Goal: Check status: Check status

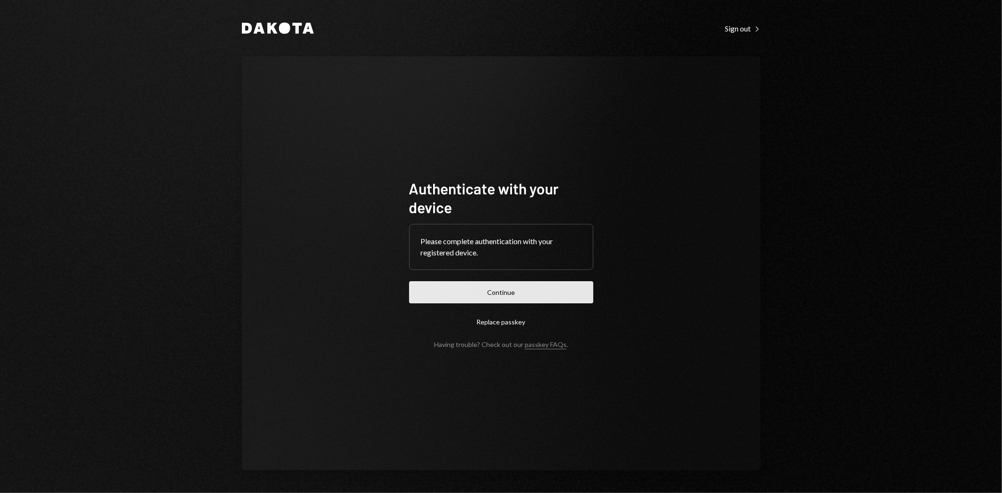
click at [456, 296] on button "Continue" at bounding box center [501, 292] width 184 height 22
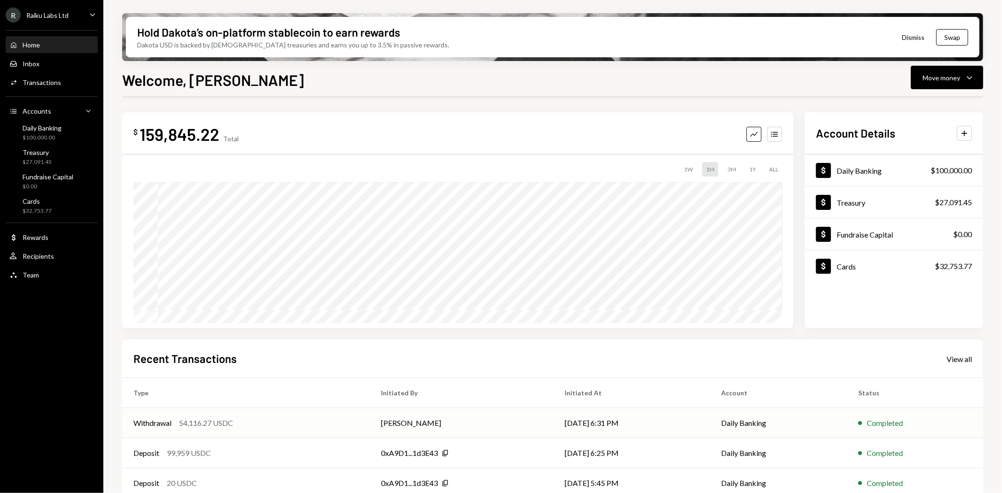
scroll to position [73, 0]
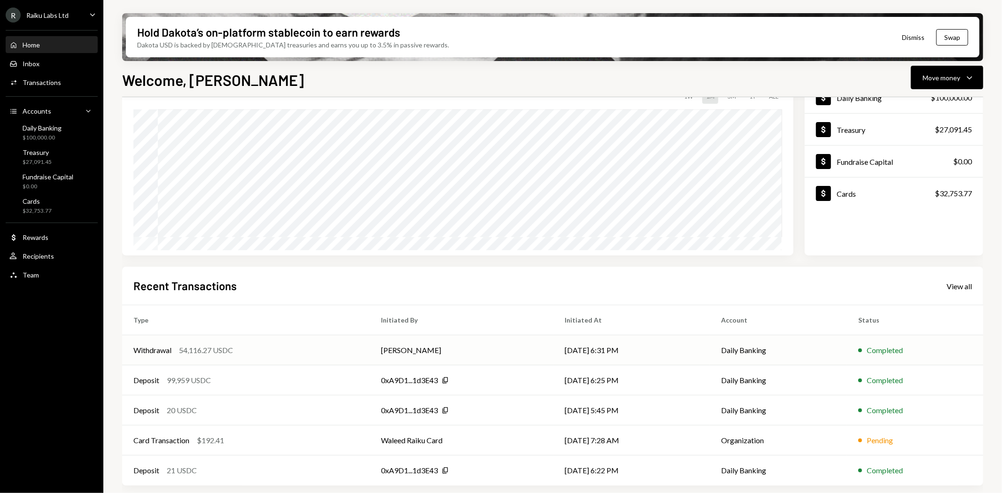
click at [406, 353] on td "[PERSON_NAME]" at bounding box center [462, 350] width 184 height 30
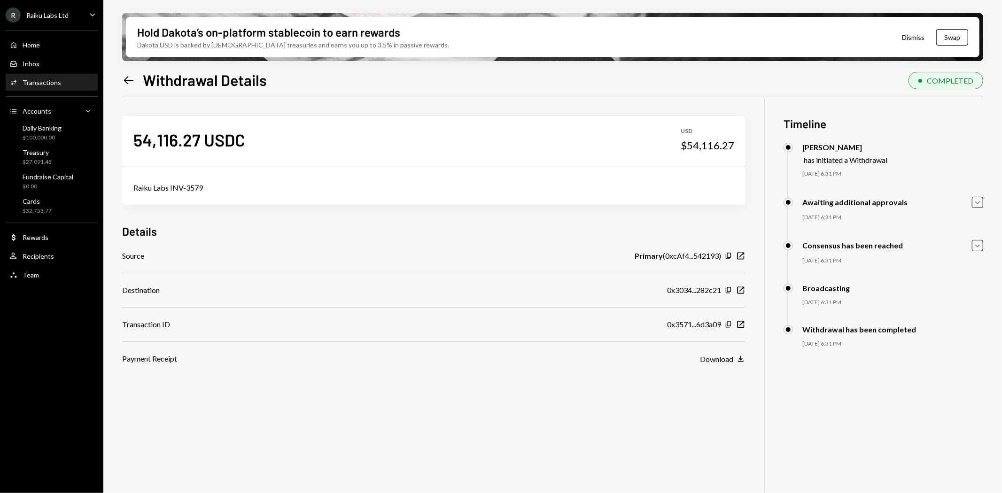
click at [111, 67] on div "Hold Dakota’s on-platform stablecoin to earn rewards Dakota USD is backed by U.…" at bounding box center [552, 246] width 899 height 493
click at [133, 85] on icon "Left Arrow" at bounding box center [128, 80] width 13 height 13
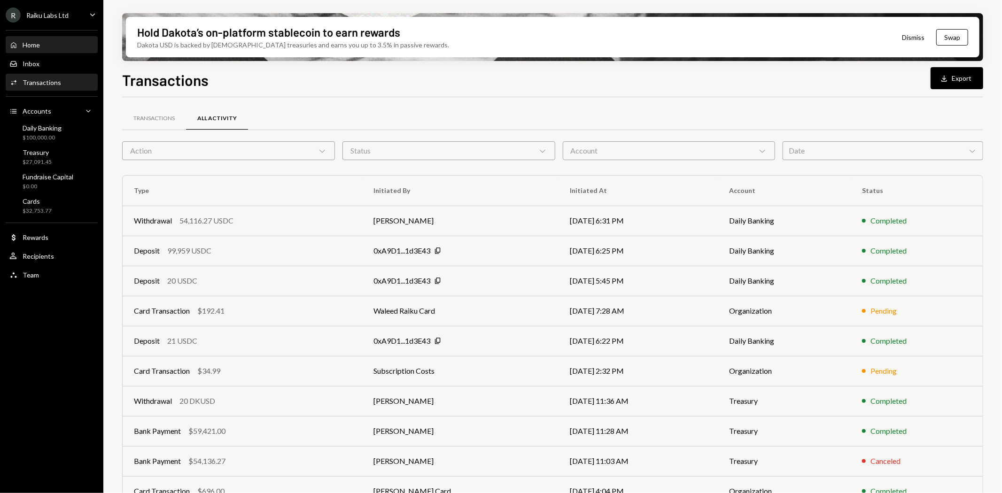
click at [35, 43] on div "Home" at bounding box center [31, 45] width 17 height 8
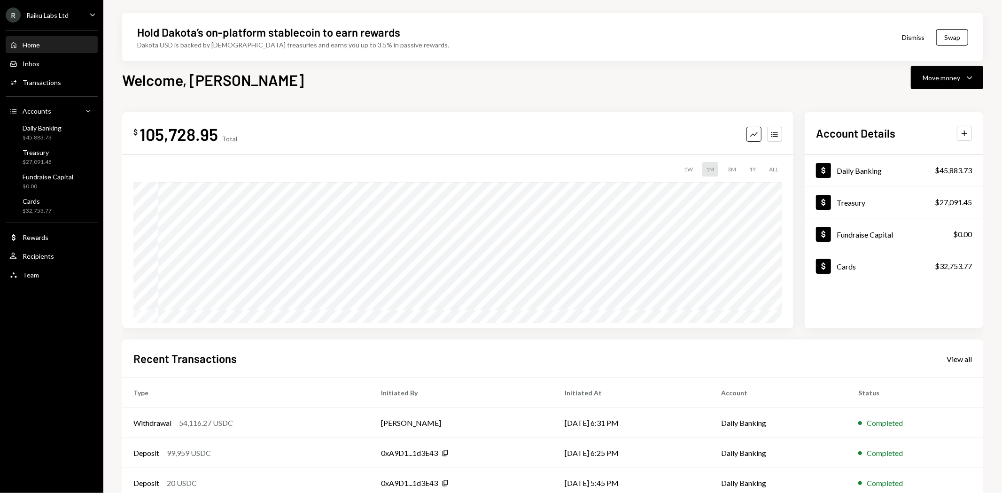
scroll to position [73, 0]
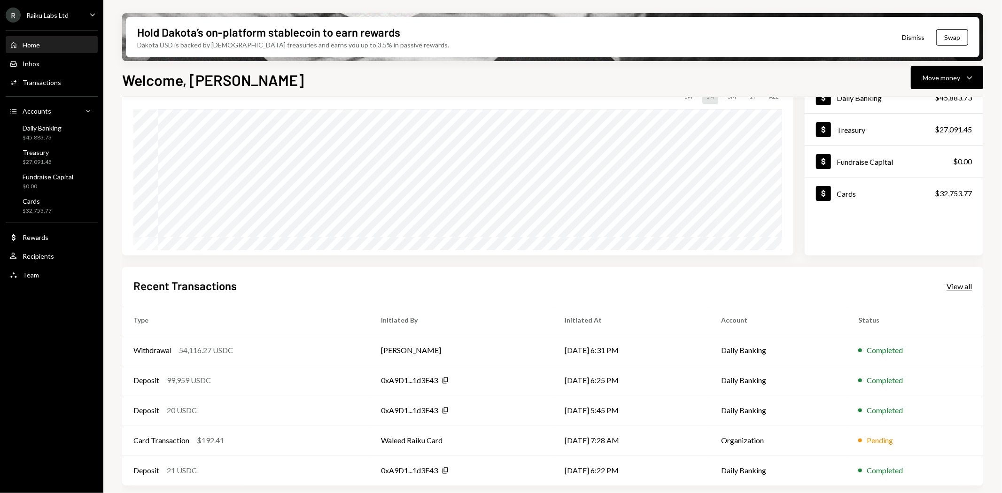
click at [956, 287] on div "View all" at bounding box center [959, 286] width 25 height 9
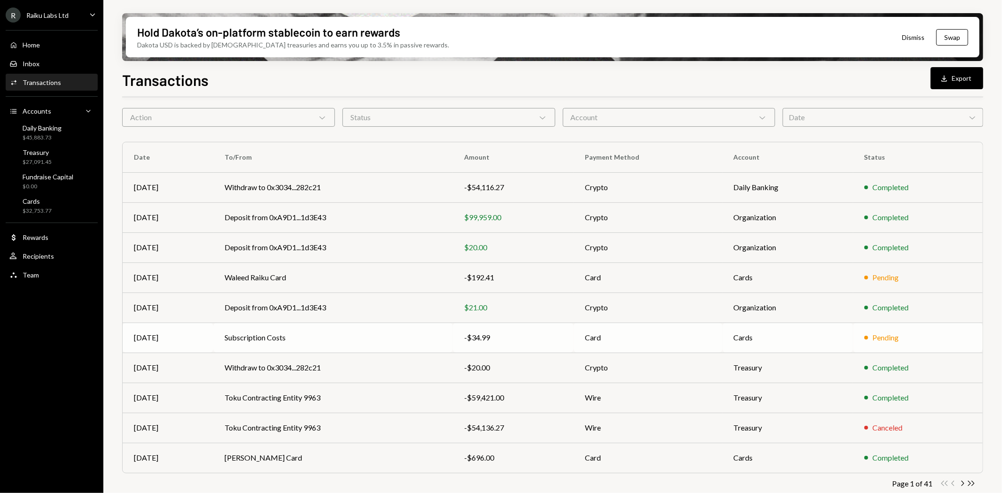
scroll to position [34, 0]
click at [256, 370] on td "Withdraw to 0x3034...282c21" at bounding box center [333, 367] width 240 height 30
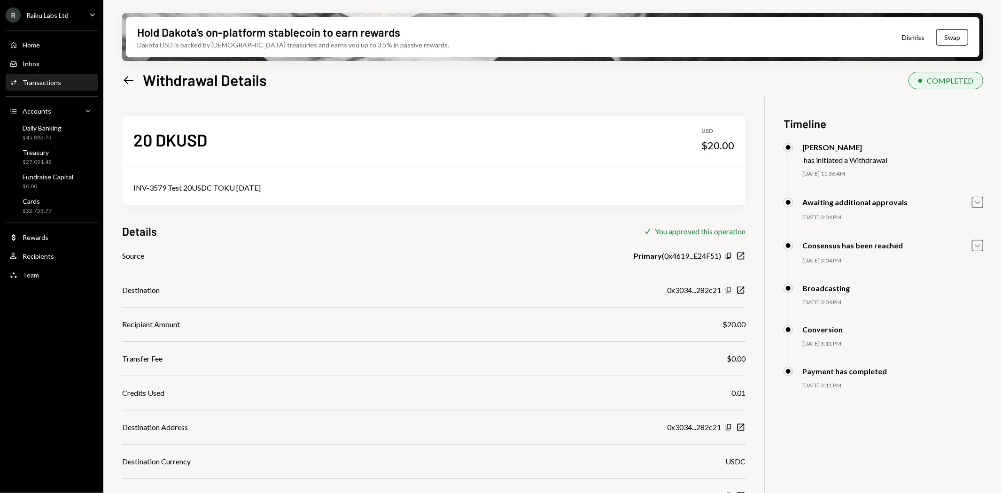
click at [727, 290] on icon "button" at bounding box center [728, 290] width 5 height 6
